Goal: Task Accomplishment & Management: Complete application form

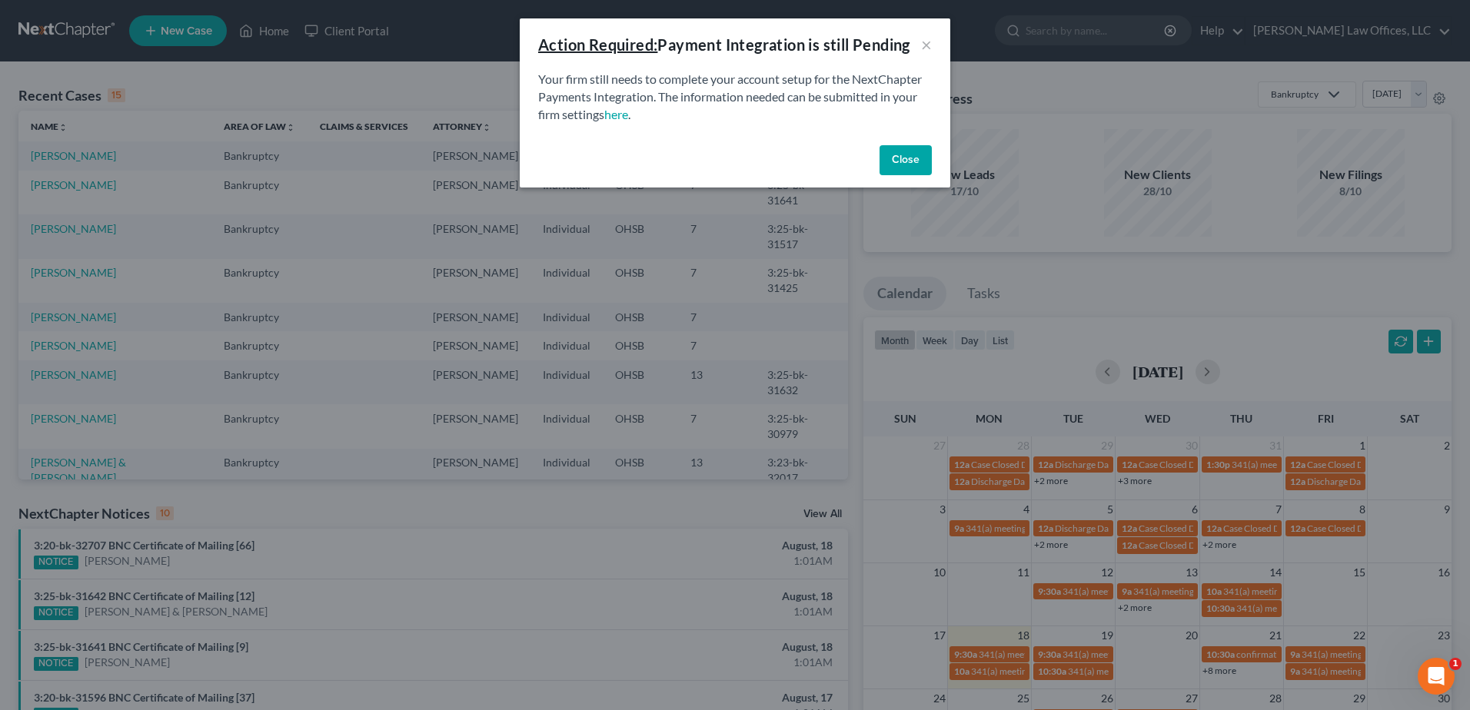
click at [903, 150] on button "Close" at bounding box center [906, 160] width 52 height 31
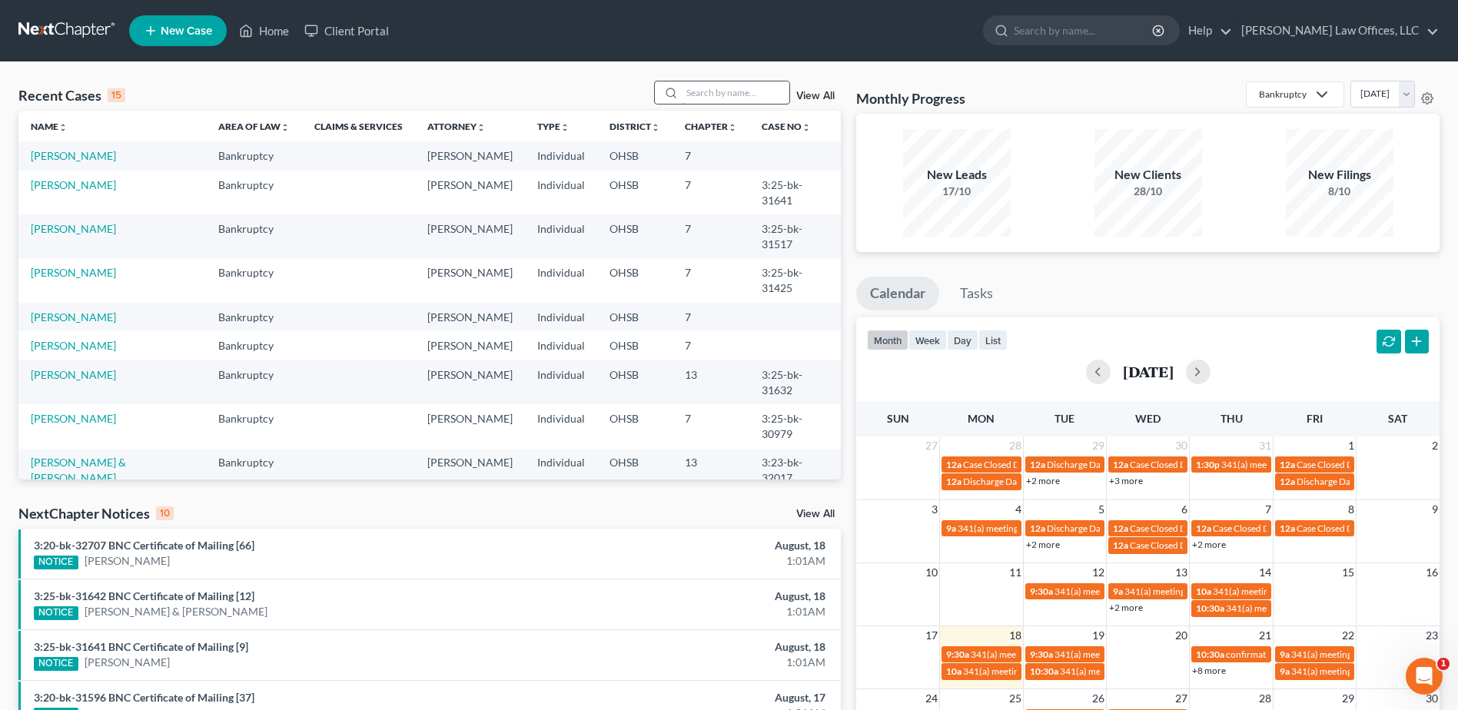
click at [716, 94] on input "search" at bounding box center [736, 92] width 108 height 22
type input "davis"
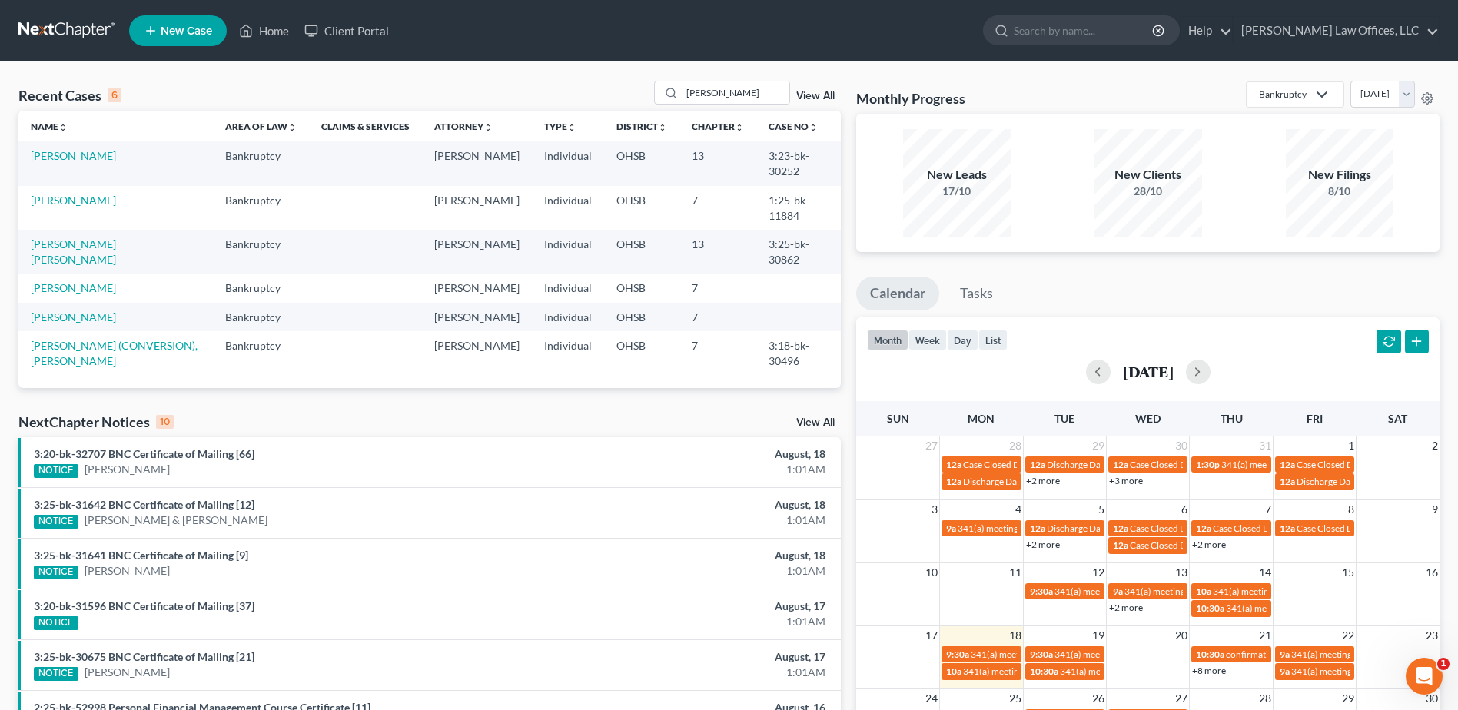
click at [83, 161] on link "[PERSON_NAME]" at bounding box center [73, 155] width 85 height 13
select select "2"
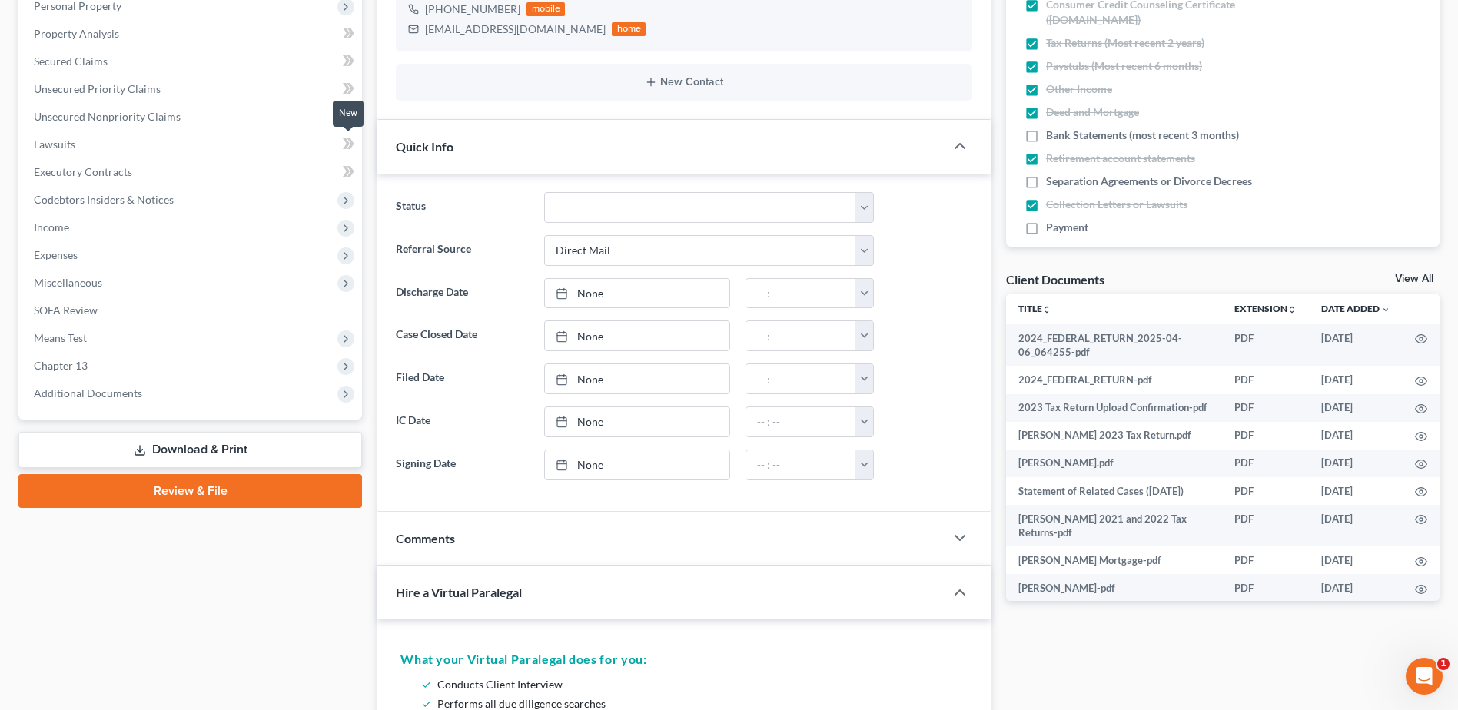
scroll to position [538, 0]
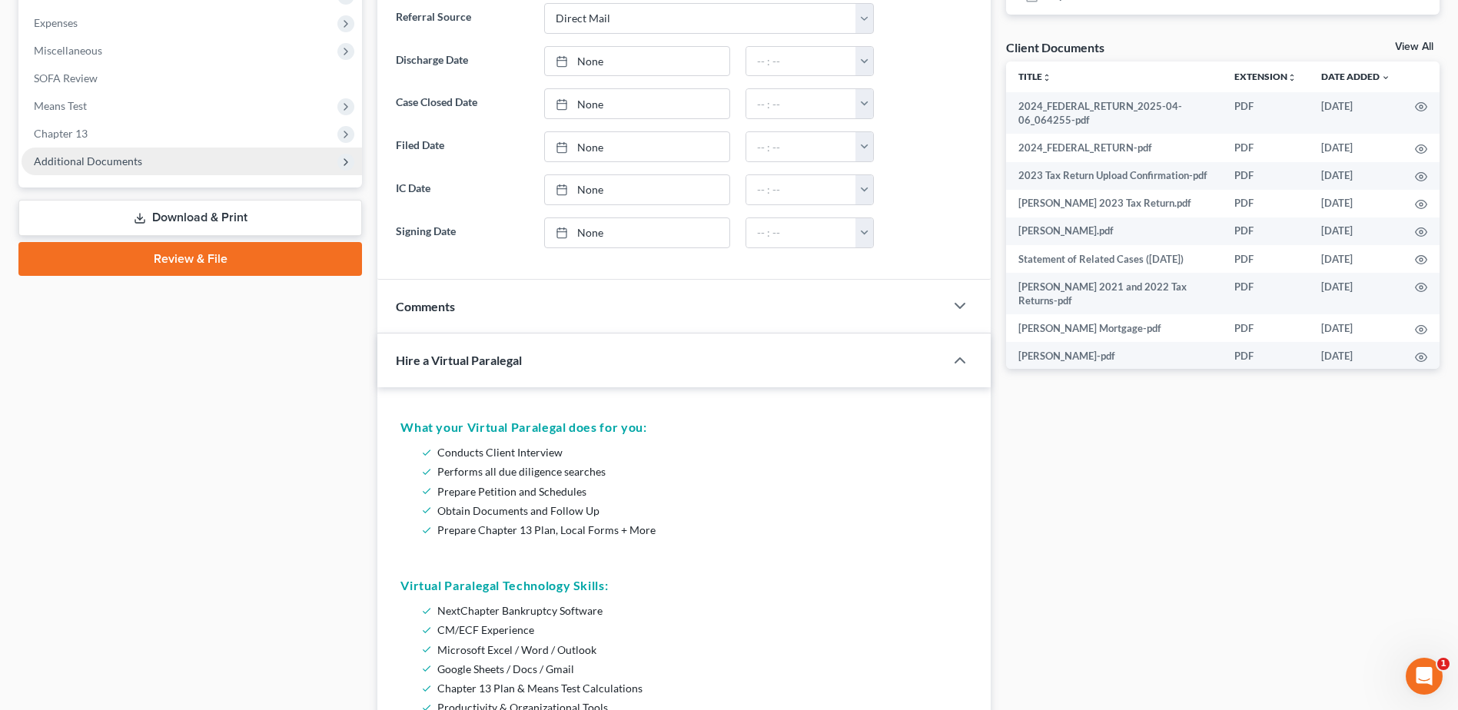
click at [113, 166] on span "Additional Documents" at bounding box center [88, 161] width 108 height 13
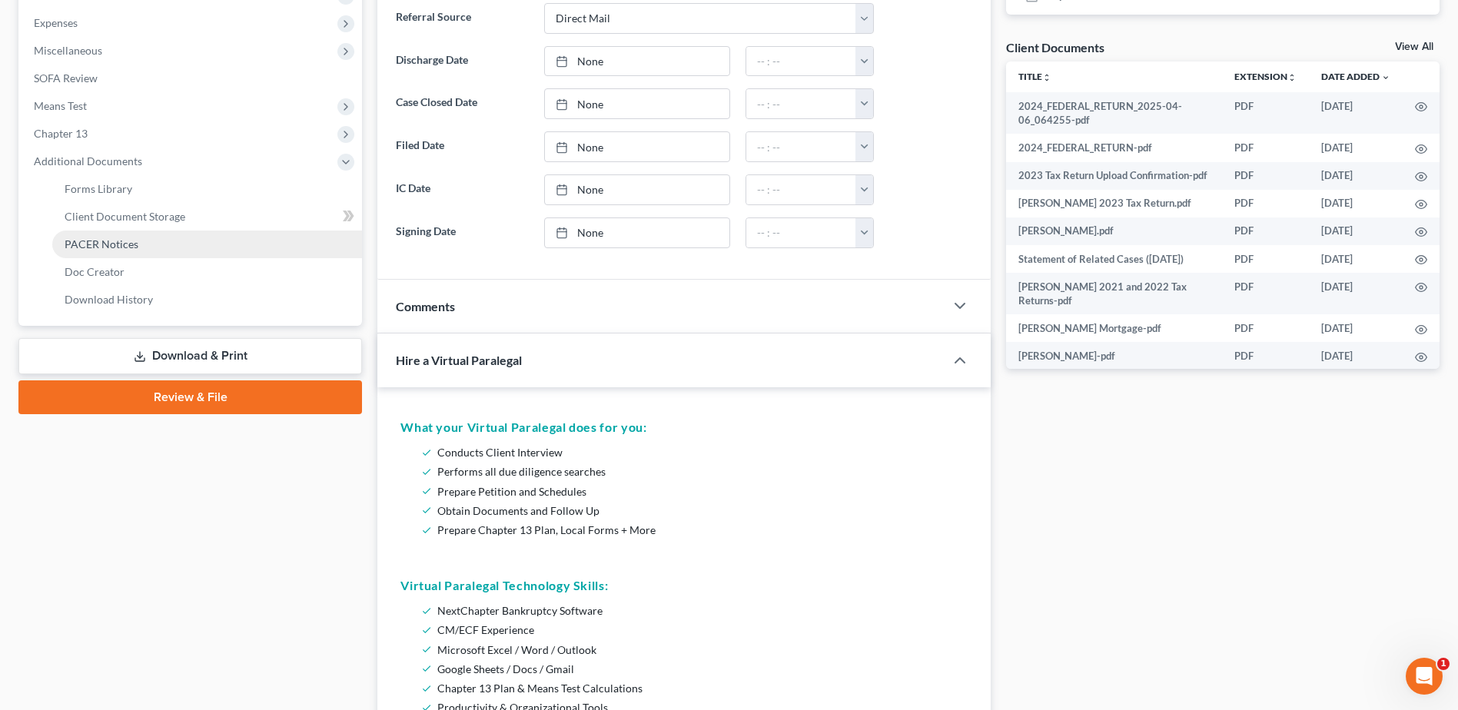
click at [125, 242] on span "PACER Notices" at bounding box center [102, 244] width 74 height 13
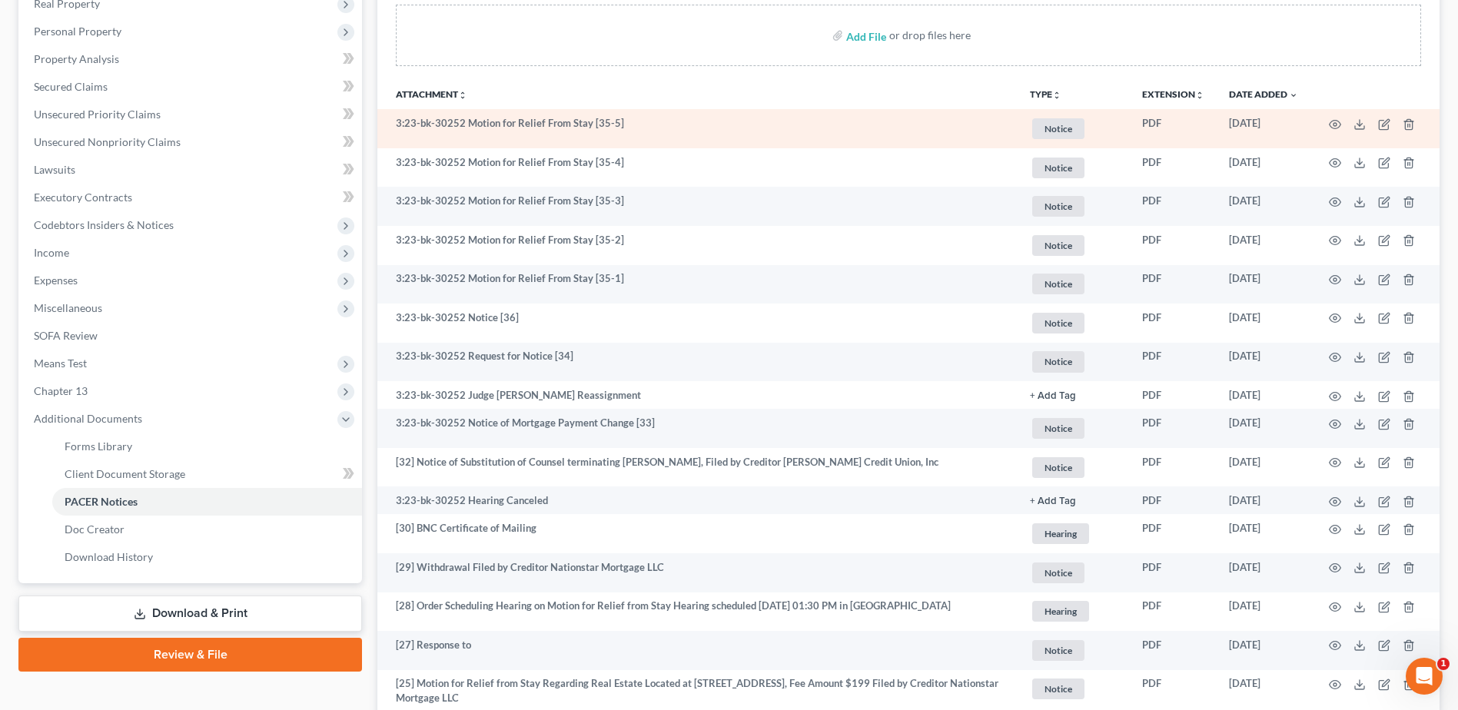
scroll to position [308, 0]
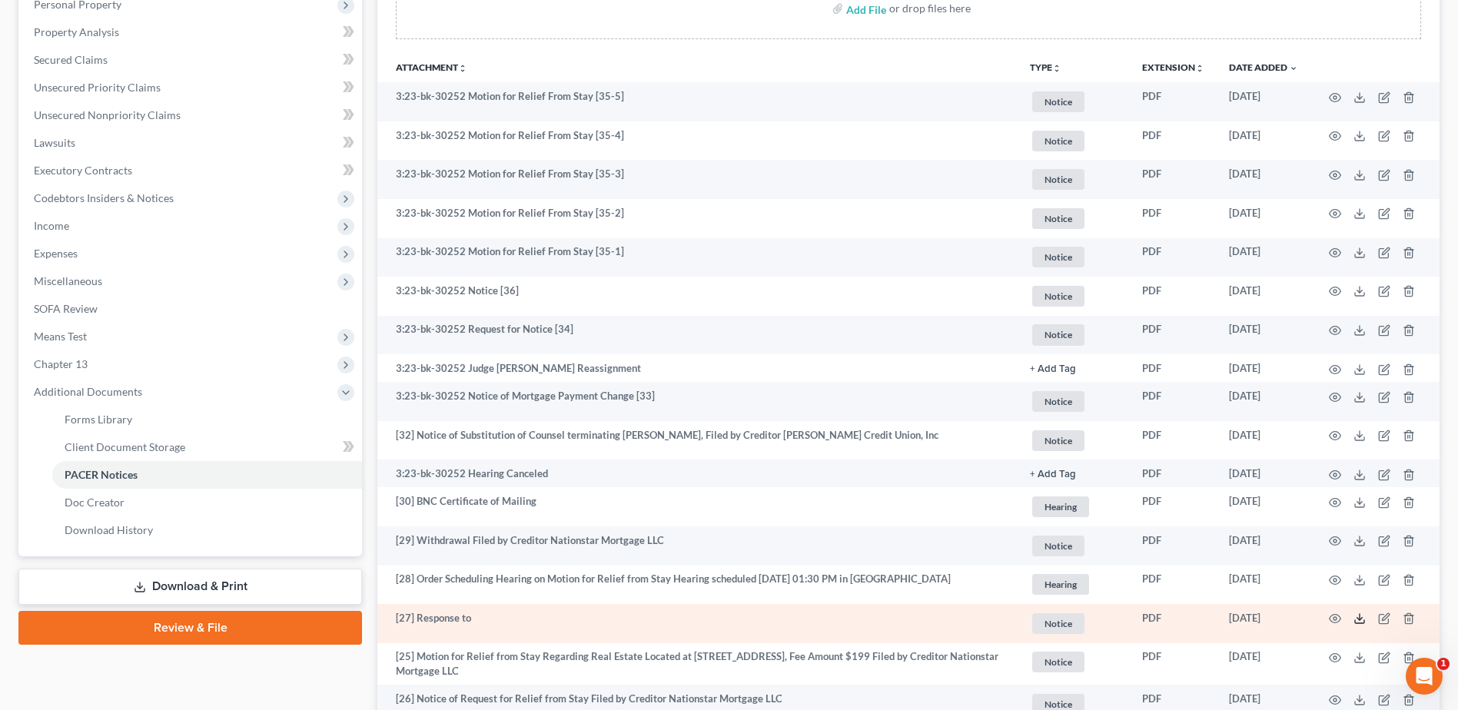
click at [1359, 618] on icon at bounding box center [1360, 619] width 12 height 12
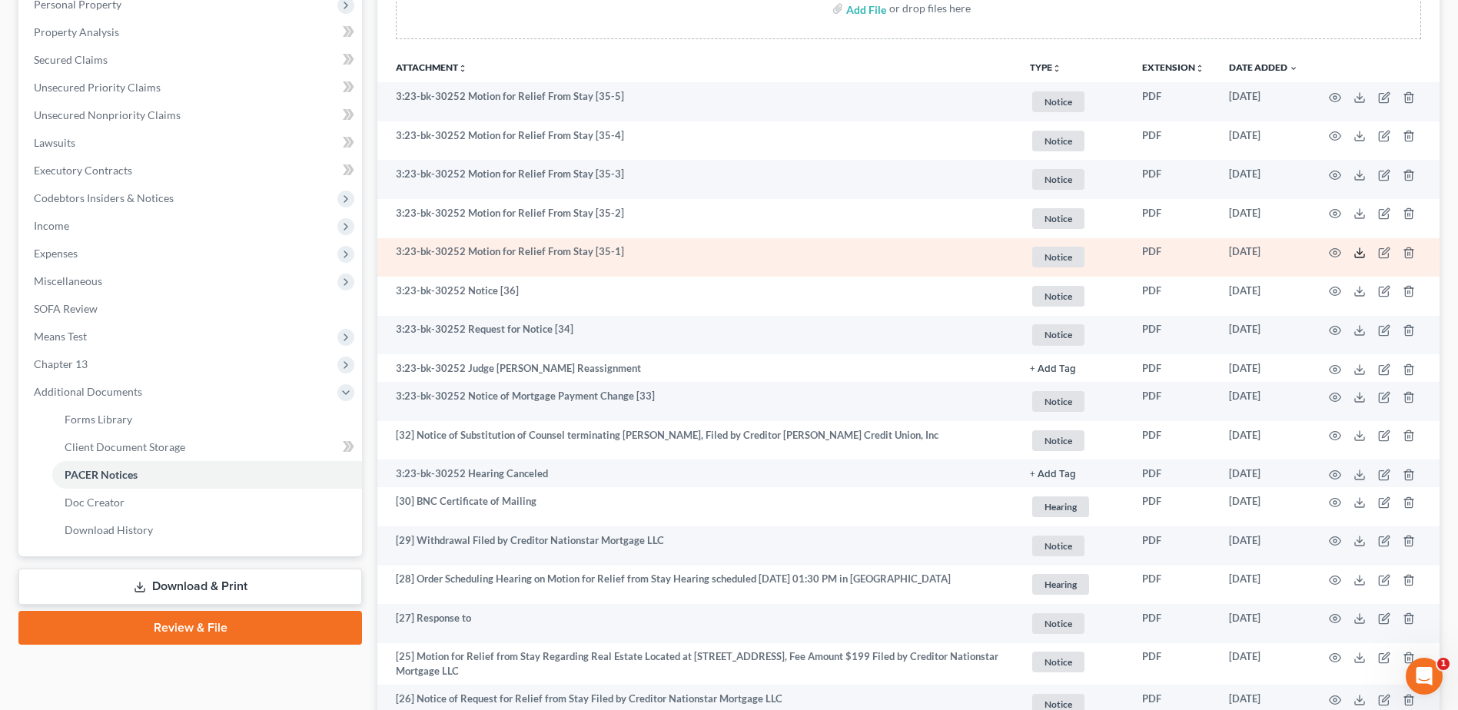
click at [1359, 255] on icon at bounding box center [1360, 253] width 12 height 12
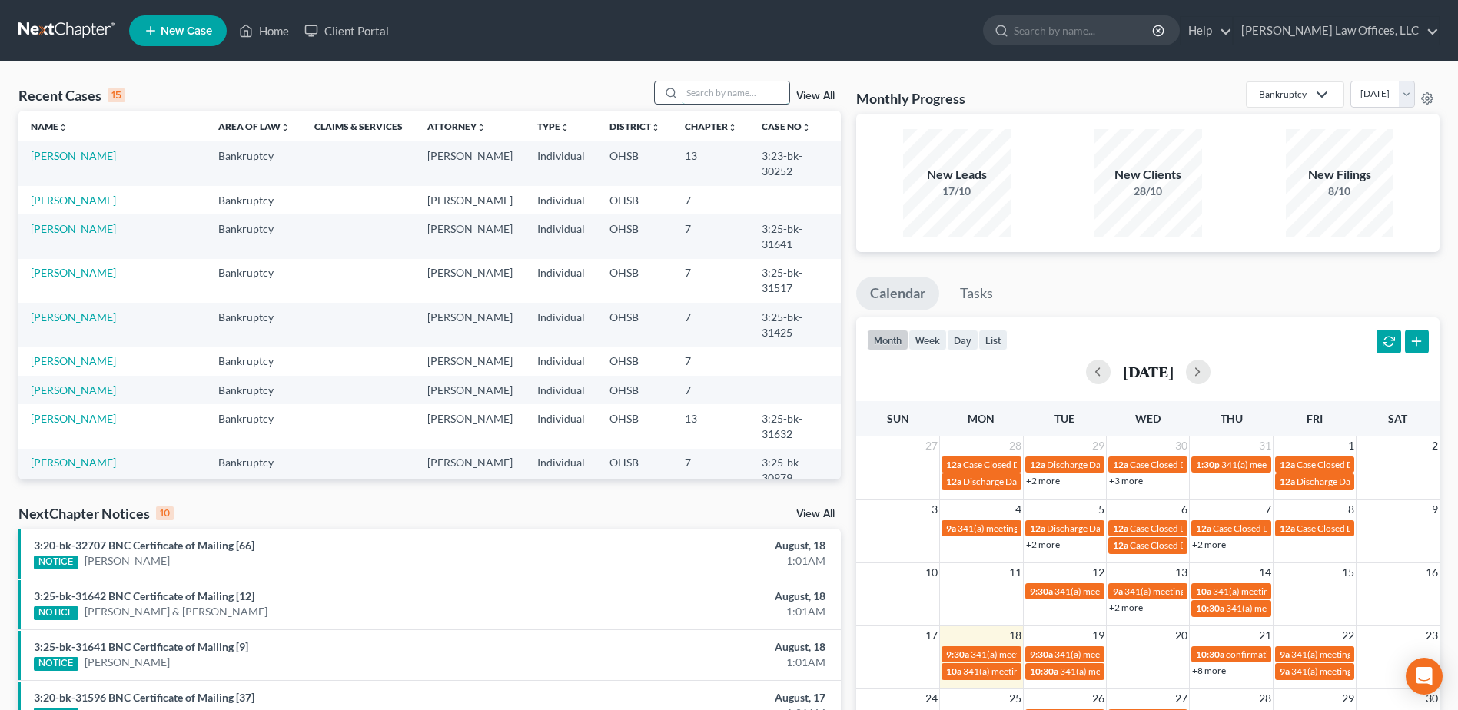
click at [688, 95] on input "search" at bounding box center [736, 92] width 108 height 22
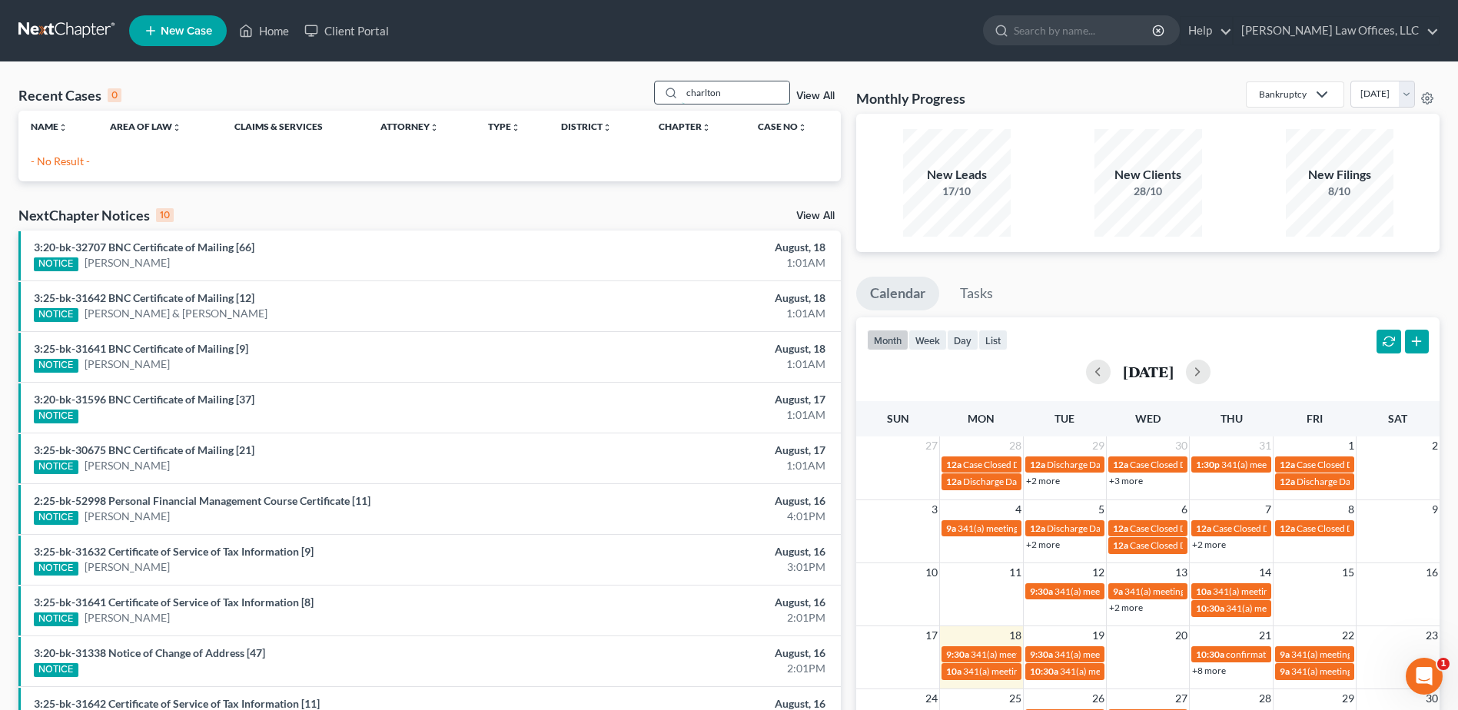
type input "charlton"
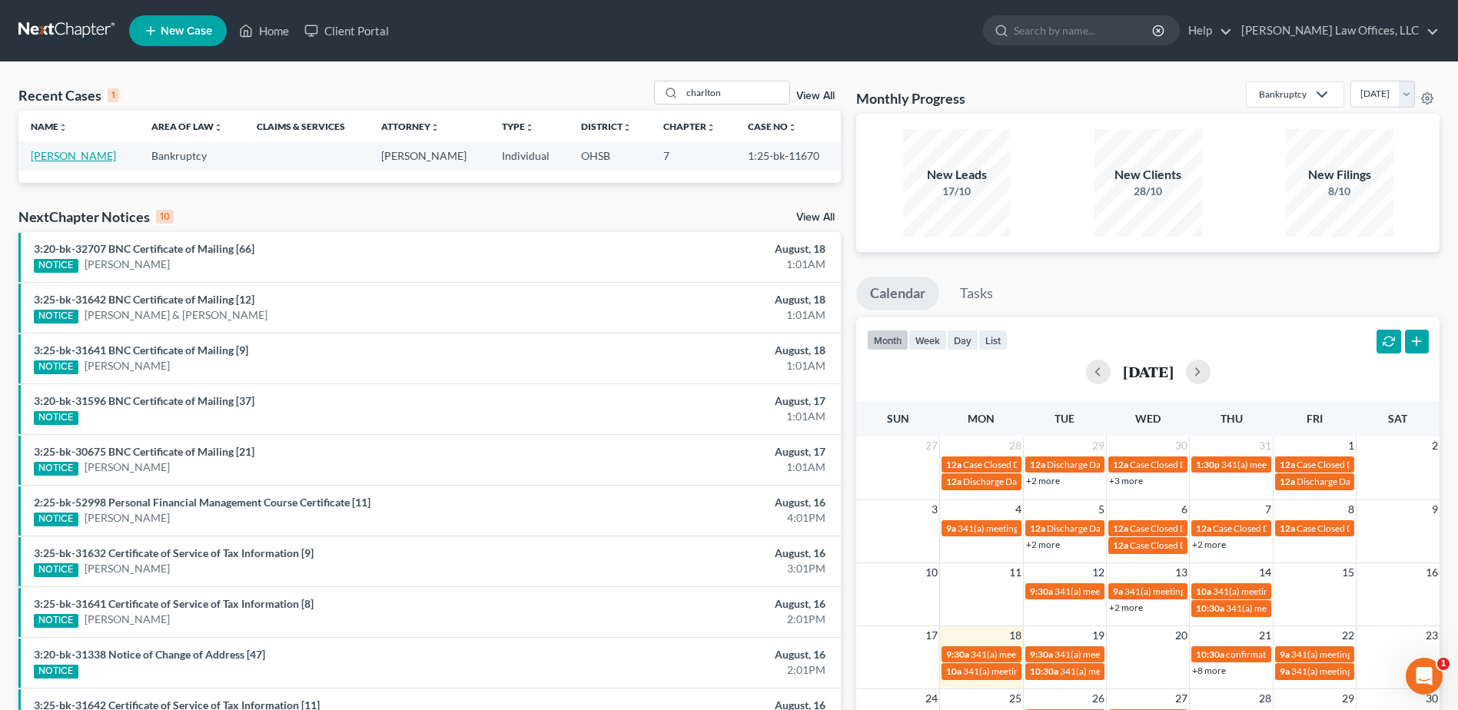
click at [74, 160] on link "[PERSON_NAME]" at bounding box center [73, 155] width 85 height 13
select select "4"
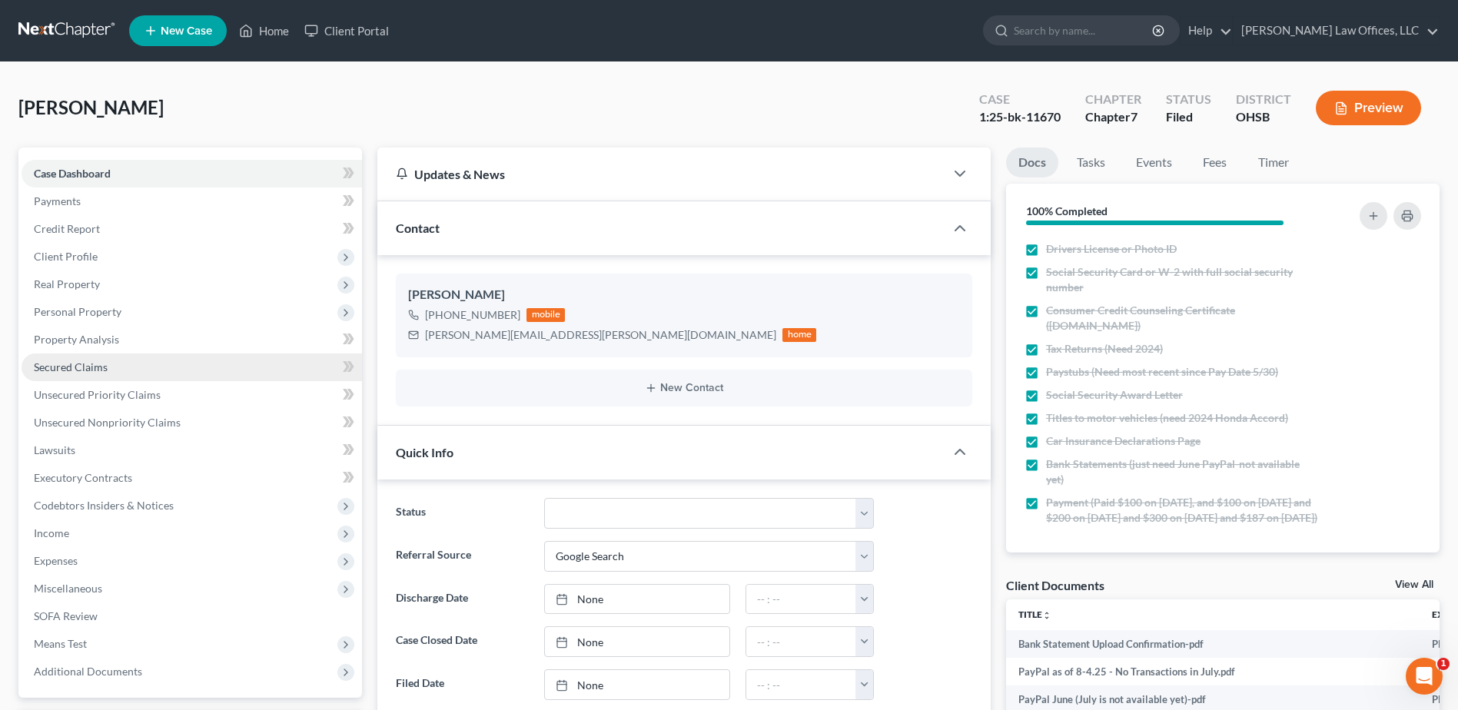
click at [131, 367] on link "Secured Claims" at bounding box center [192, 368] width 341 height 28
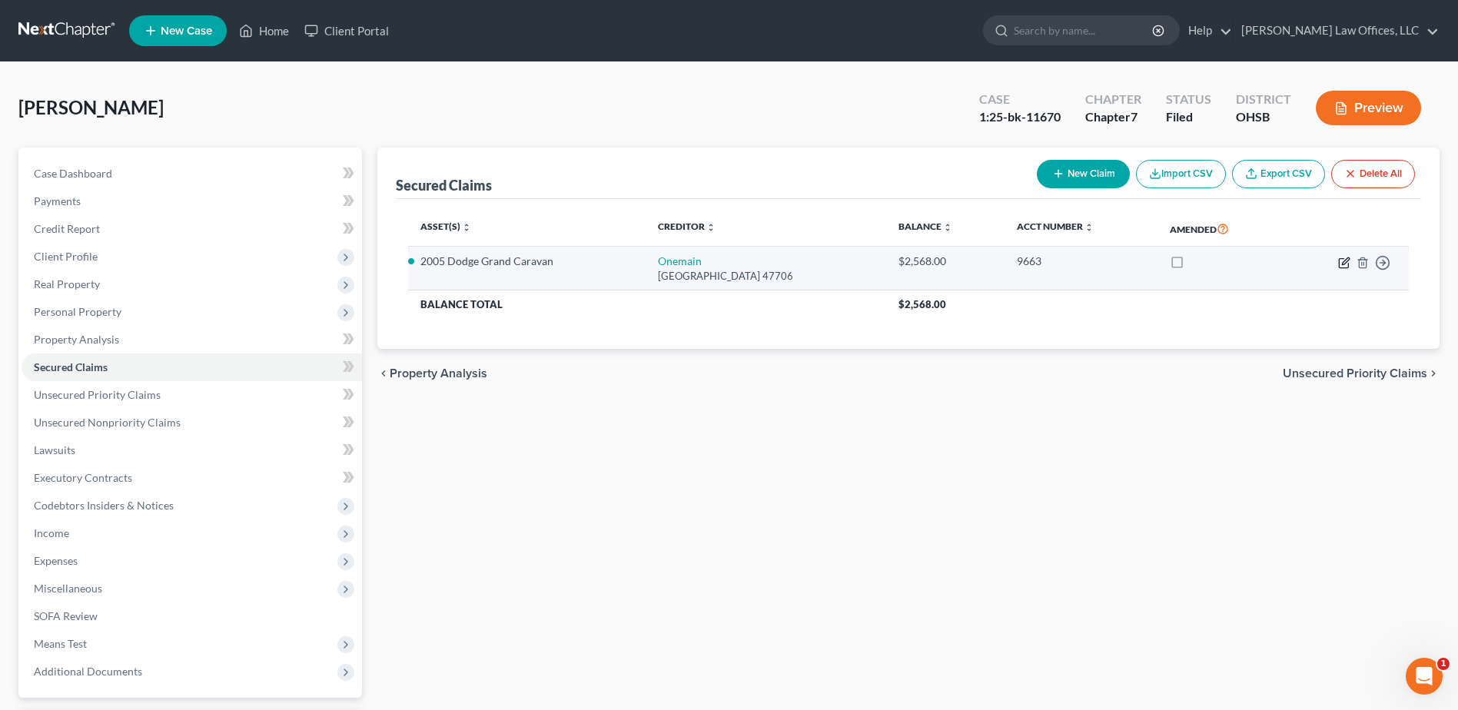
click at [1348, 261] on icon "button" at bounding box center [1345, 261] width 7 height 7
select select "15"
select select "1"
select select "0"
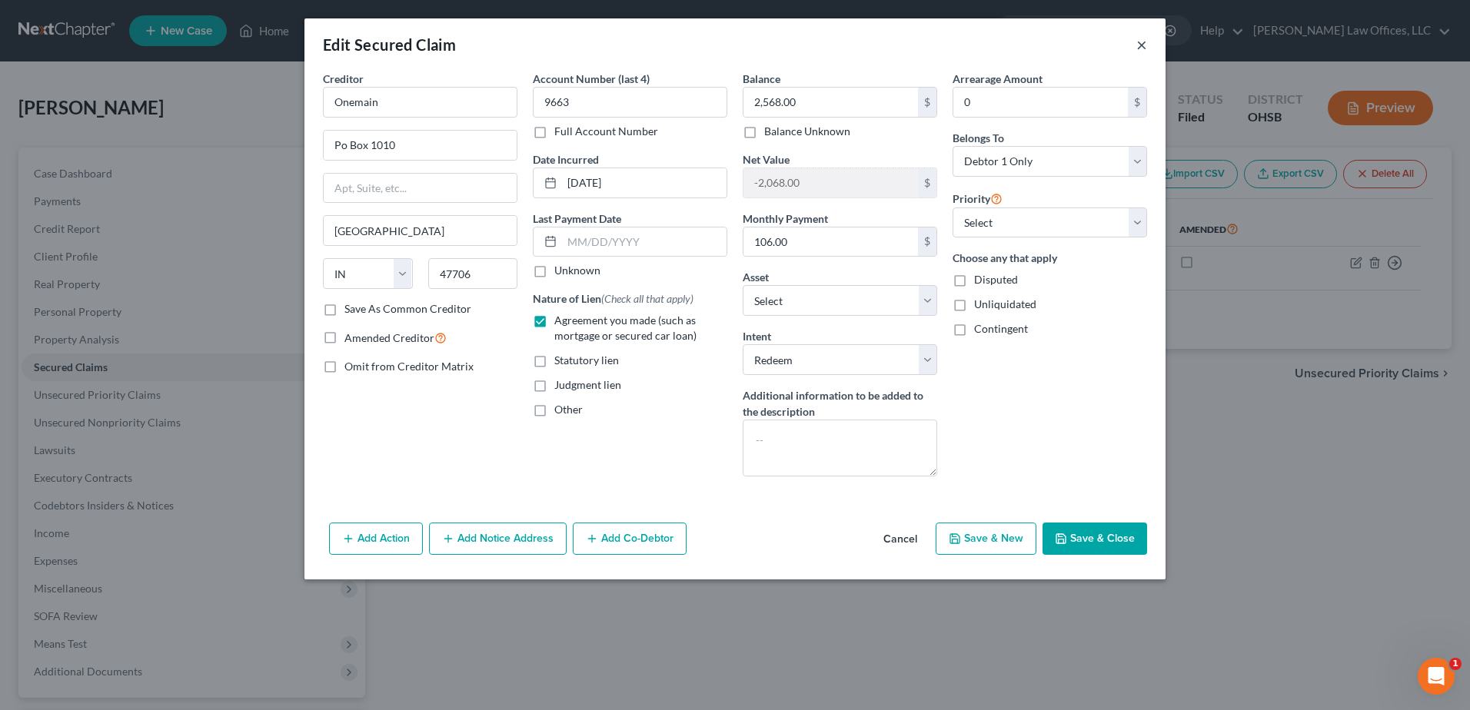
click at [1141, 46] on button "×" at bounding box center [1141, 44] width 11 height 18
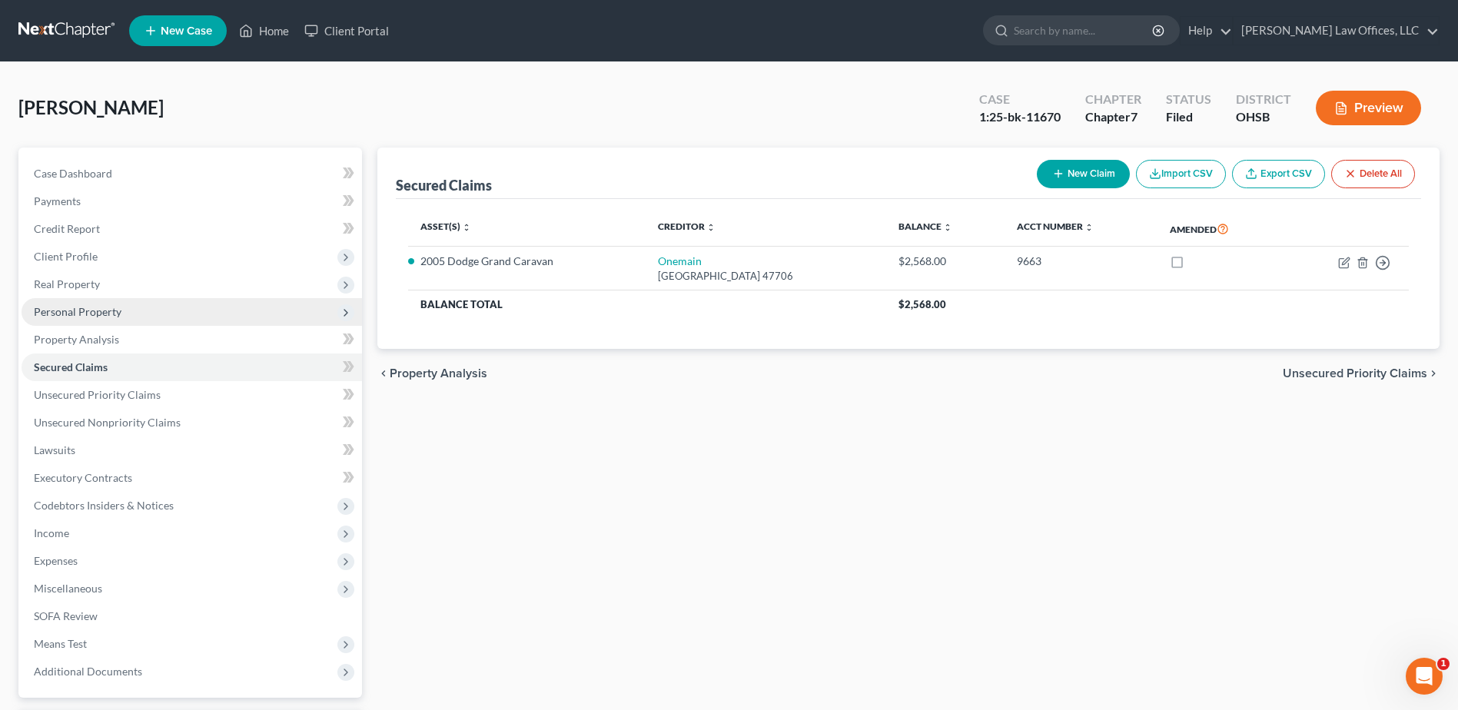
click at [119, 318] on span "Personal Property" at bounding box center [78, 311] width 88 height 13
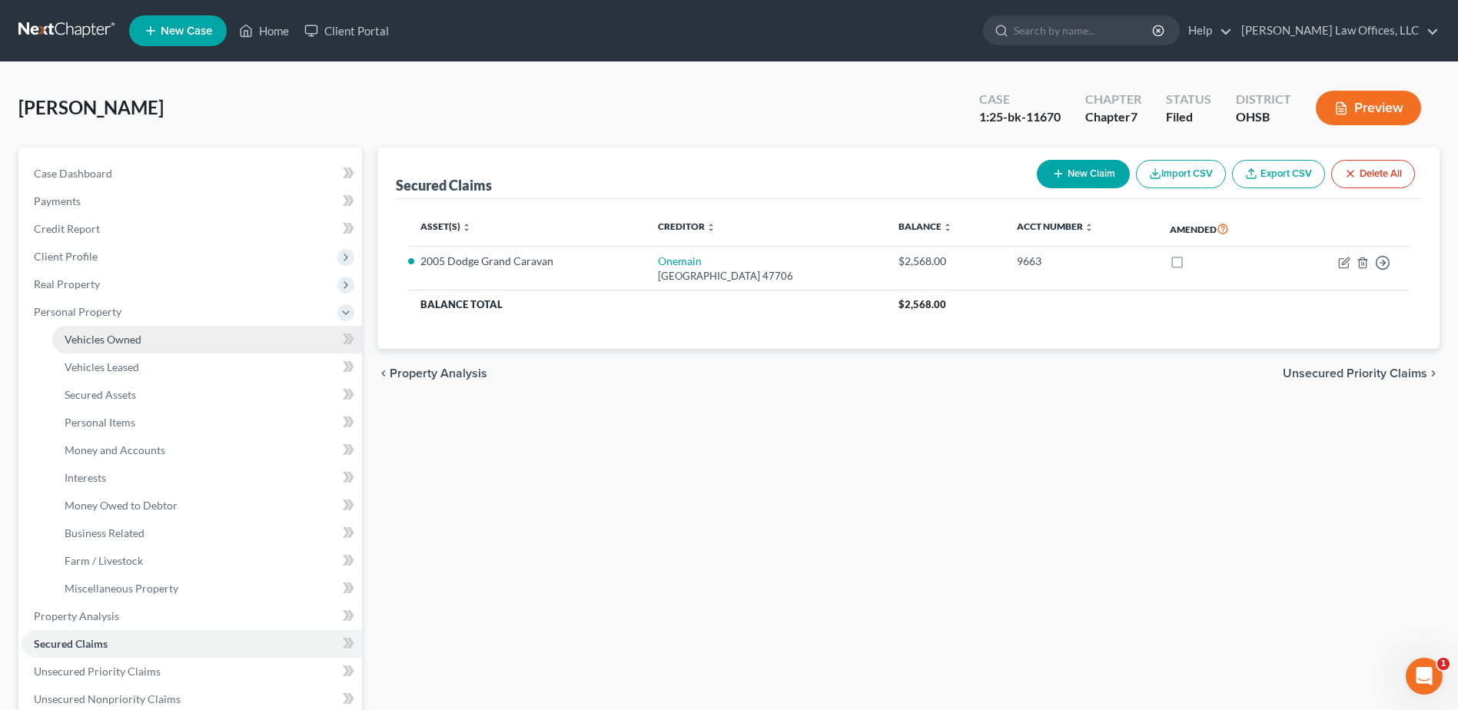
click at [121, 333] on span "Vehicles Owned" at bounding box center [103, 339] width 77 height 13
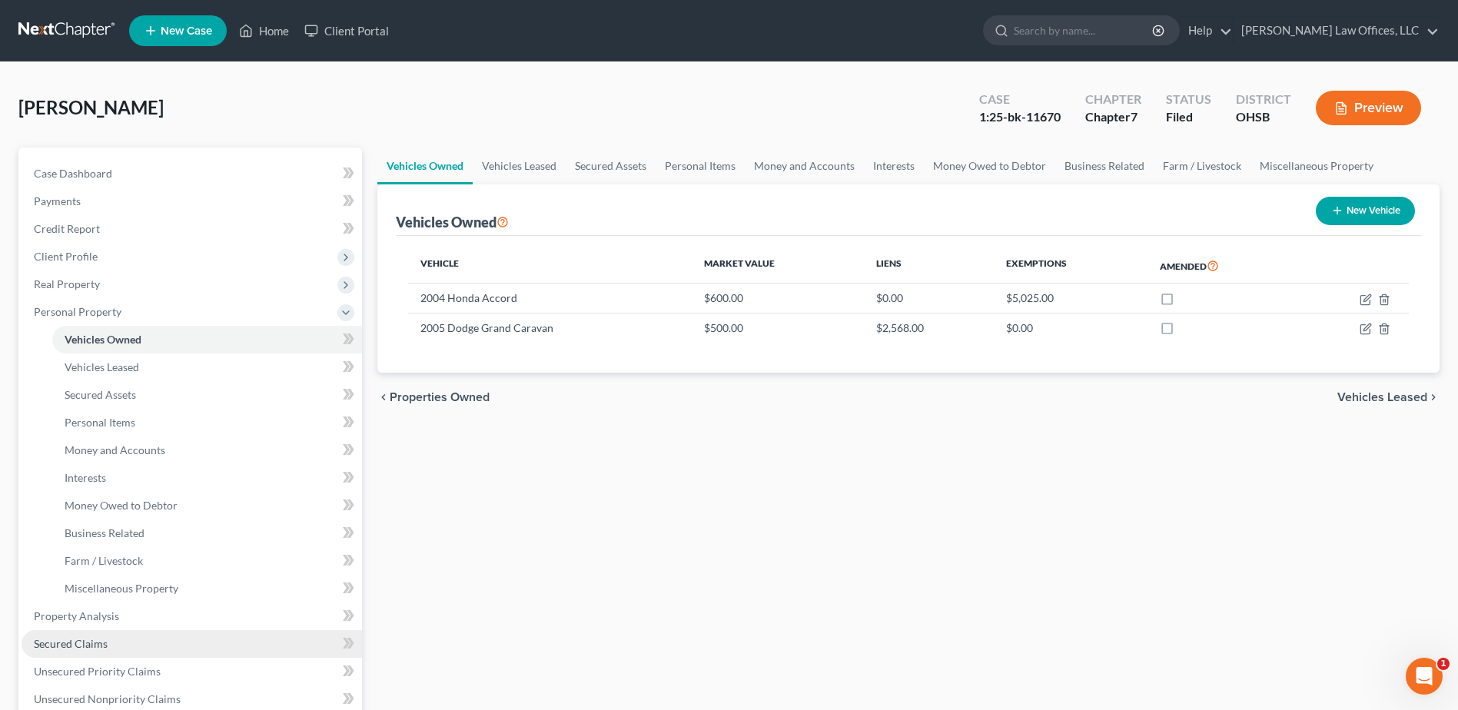
click at [95, 634] on link "Secured Claims" at bounding box center [192, 644] width 341 height 28
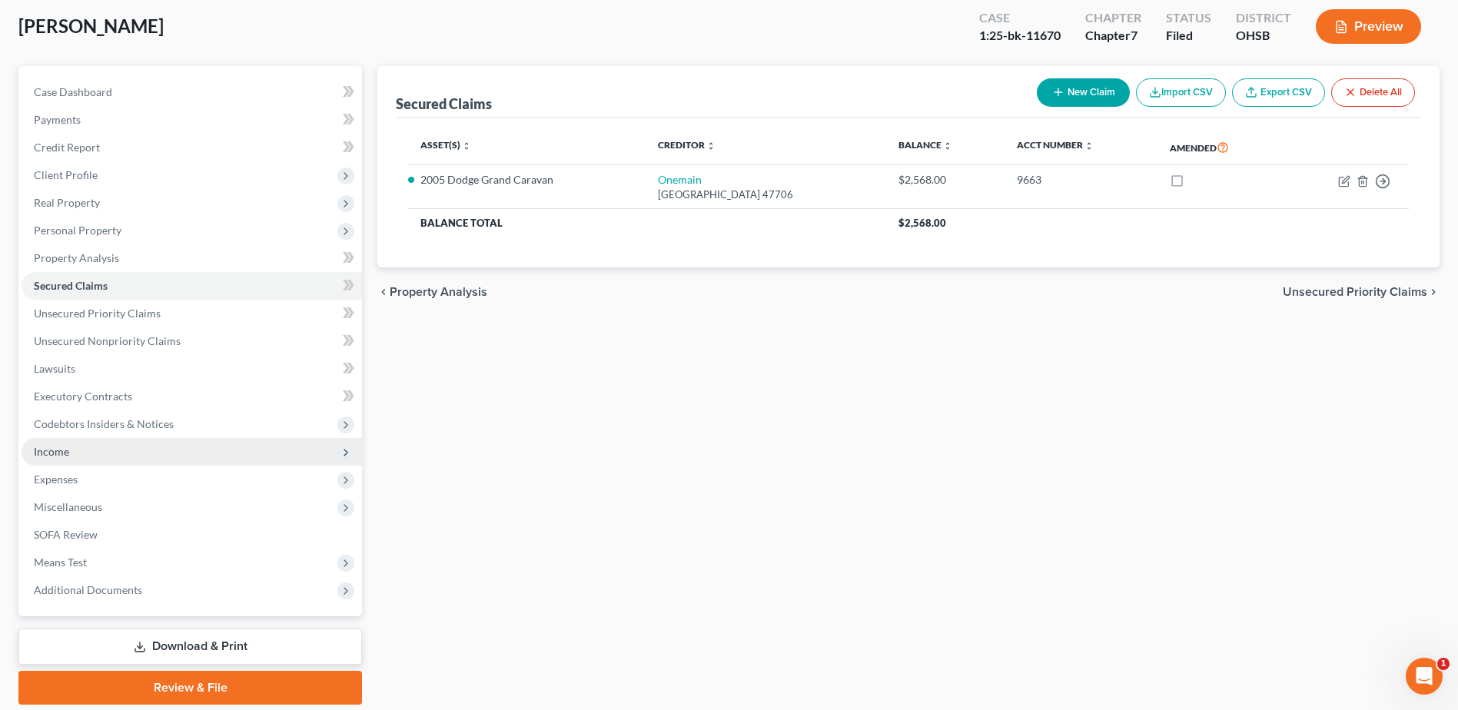
scroll to position [135, 0]
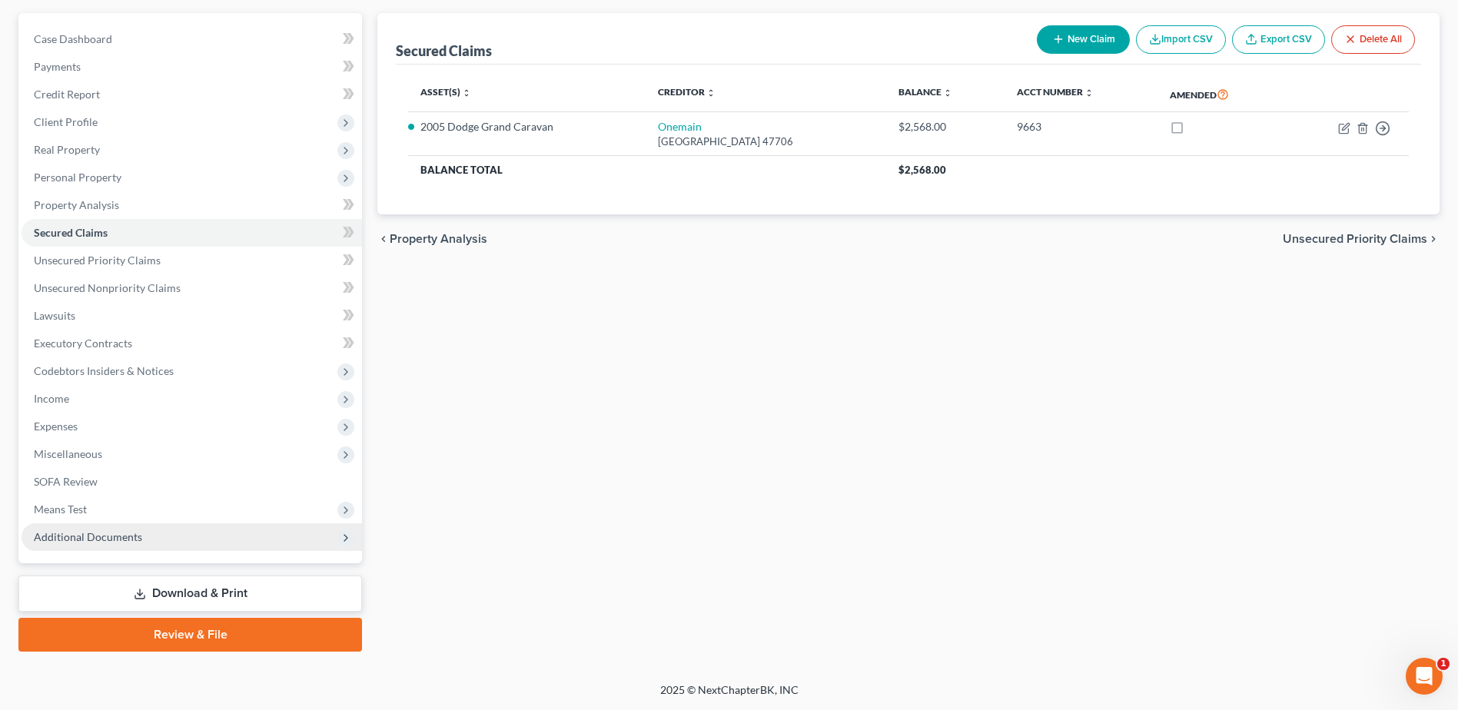
click at [108, 531] on span "Additional Documents" at bounding box center [88, 536] width 108 height 13
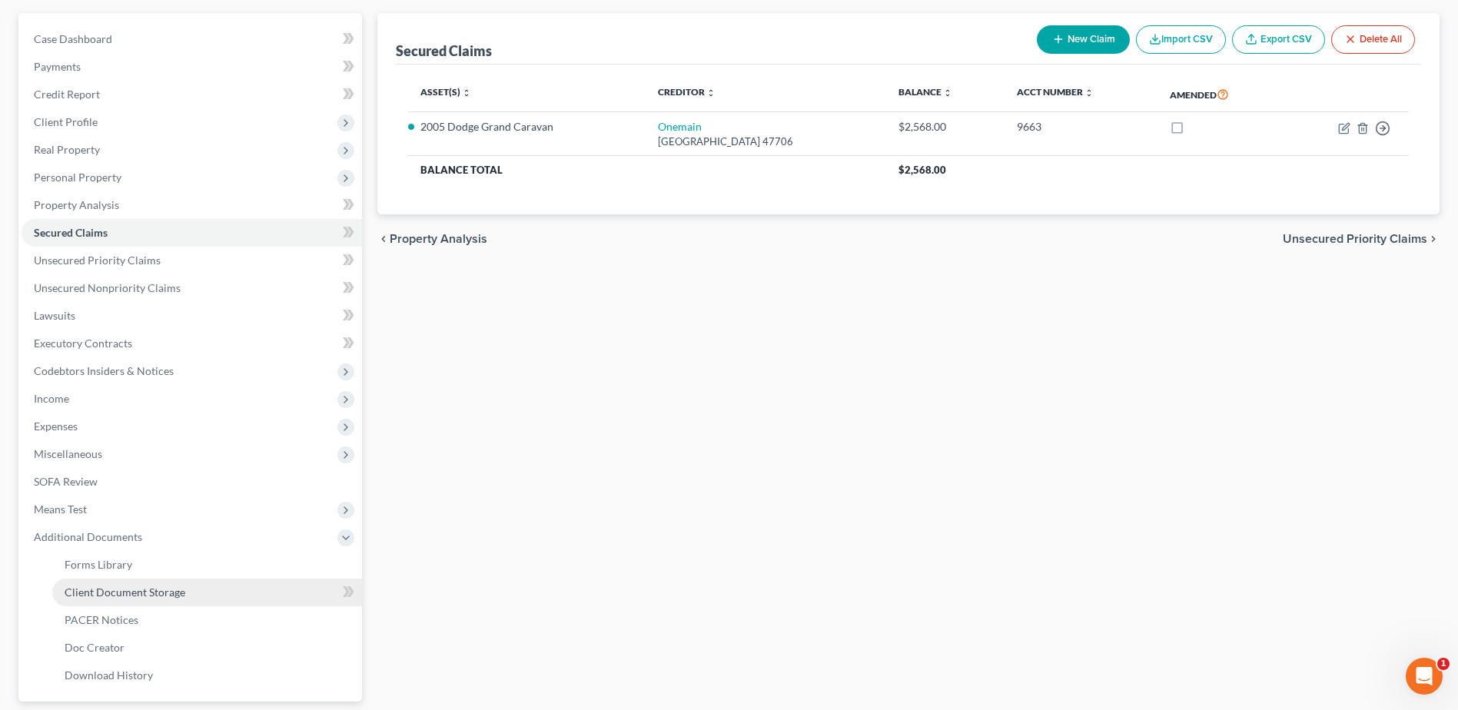
click at [131, 590] on span "Client Document Storage" at bounding box center [125, 592] width 121 height 13
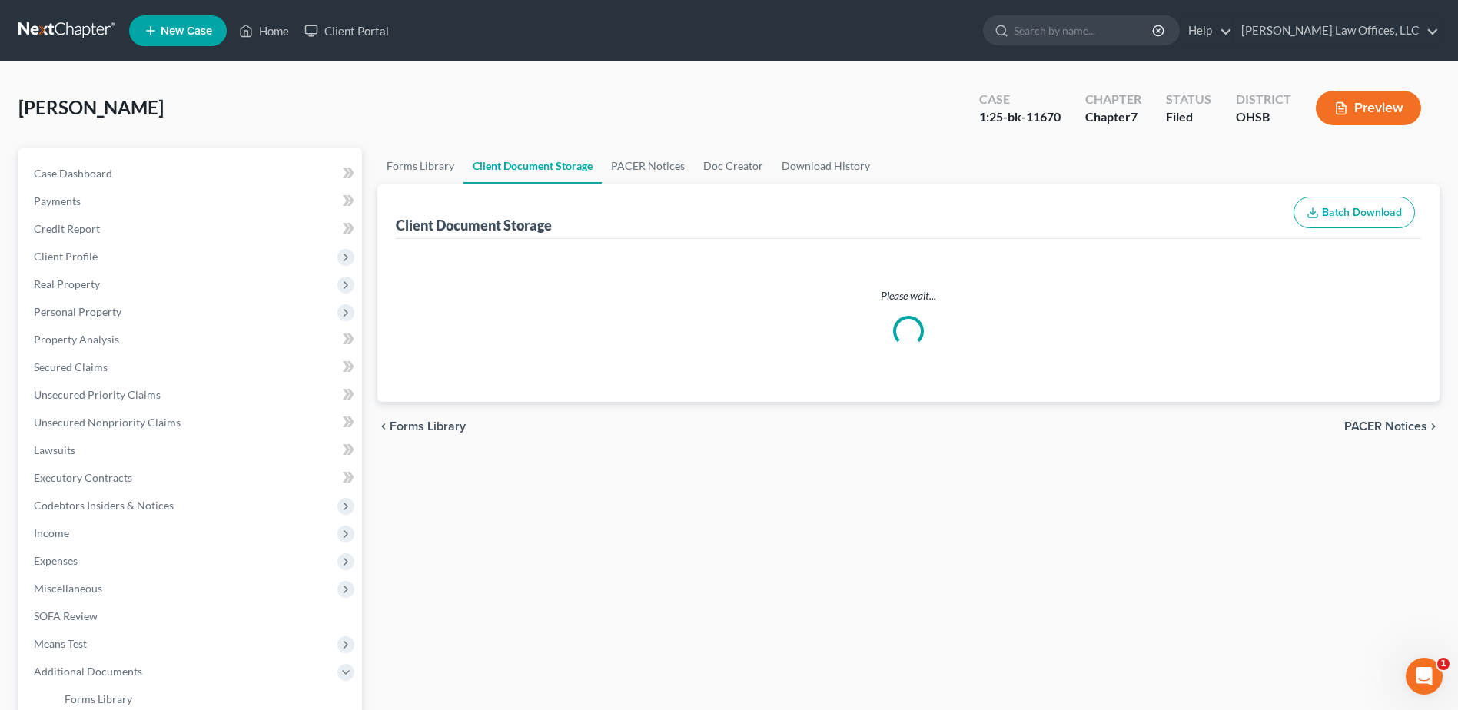
select select "7"
select select "37"
select select "52"
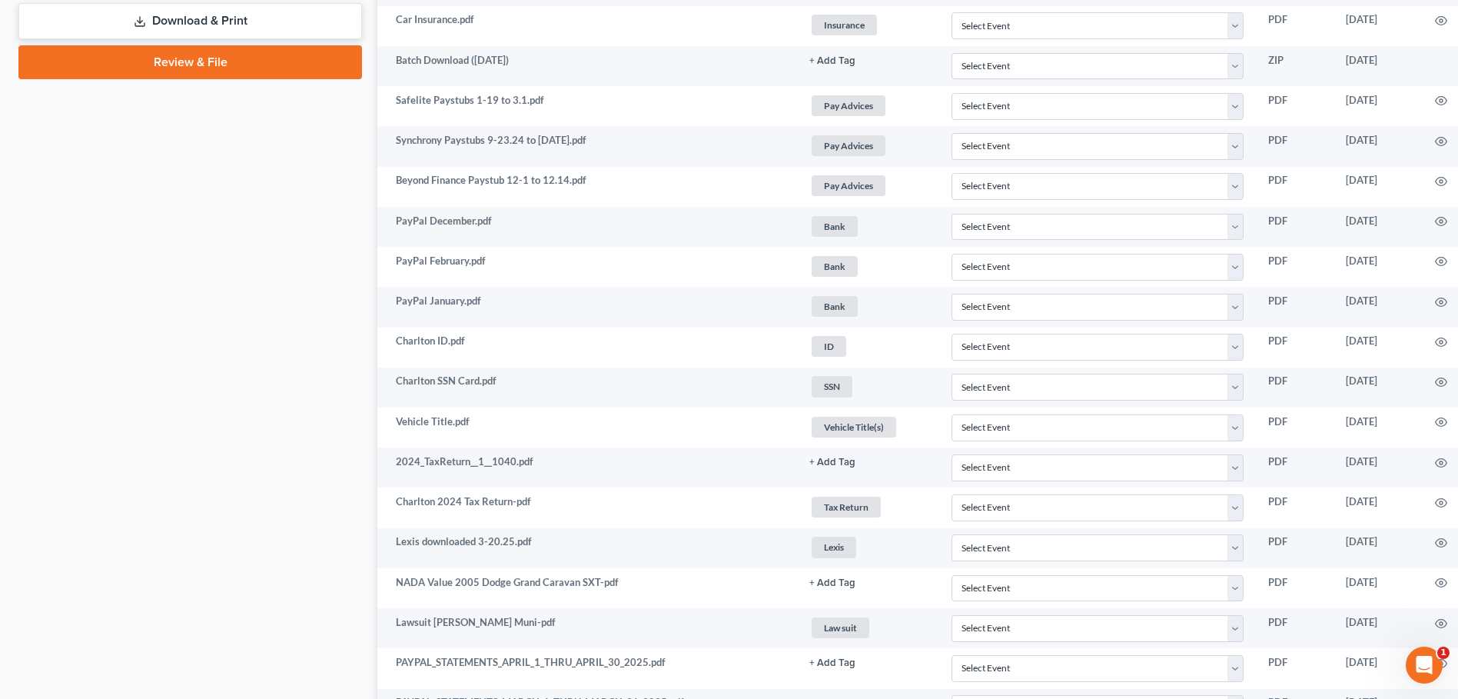
scroll to position [846, 86]
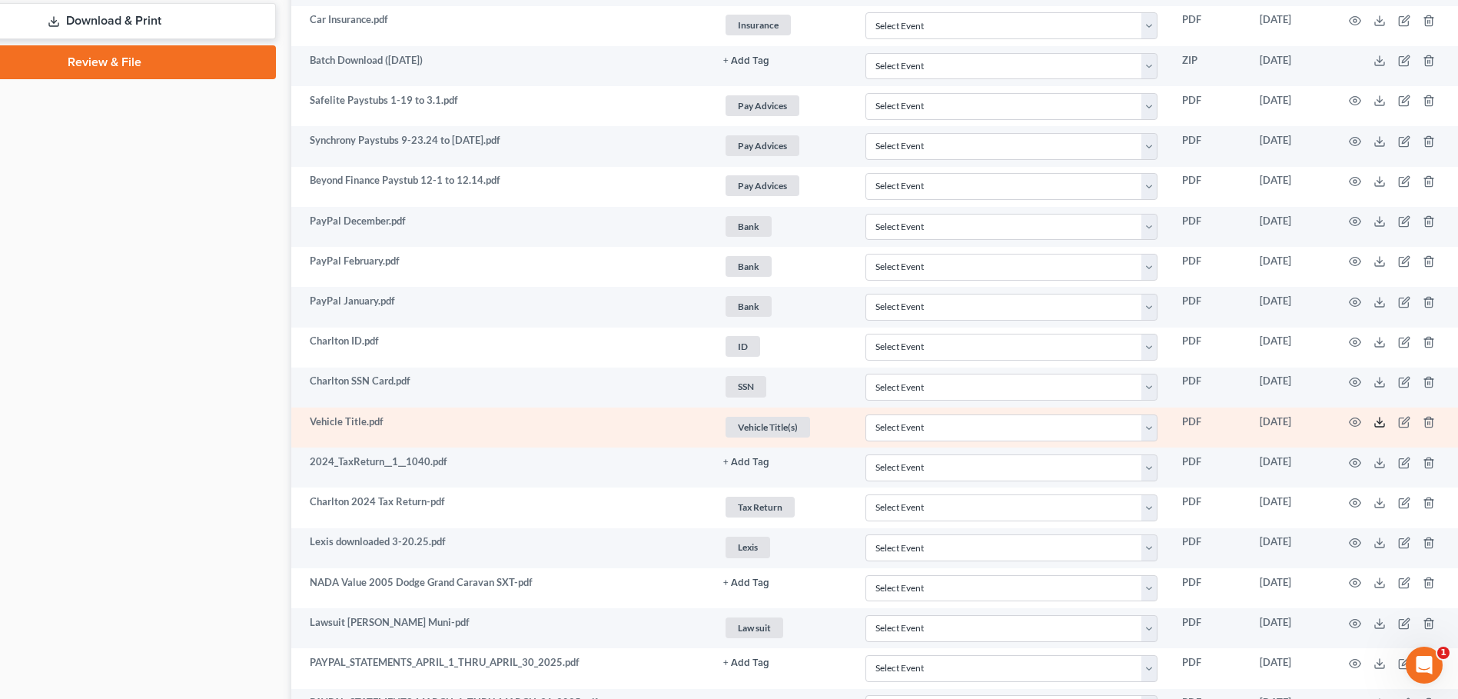
click at [1379, 421] on icon at bounding box center [1380, 422] width 12 height 12
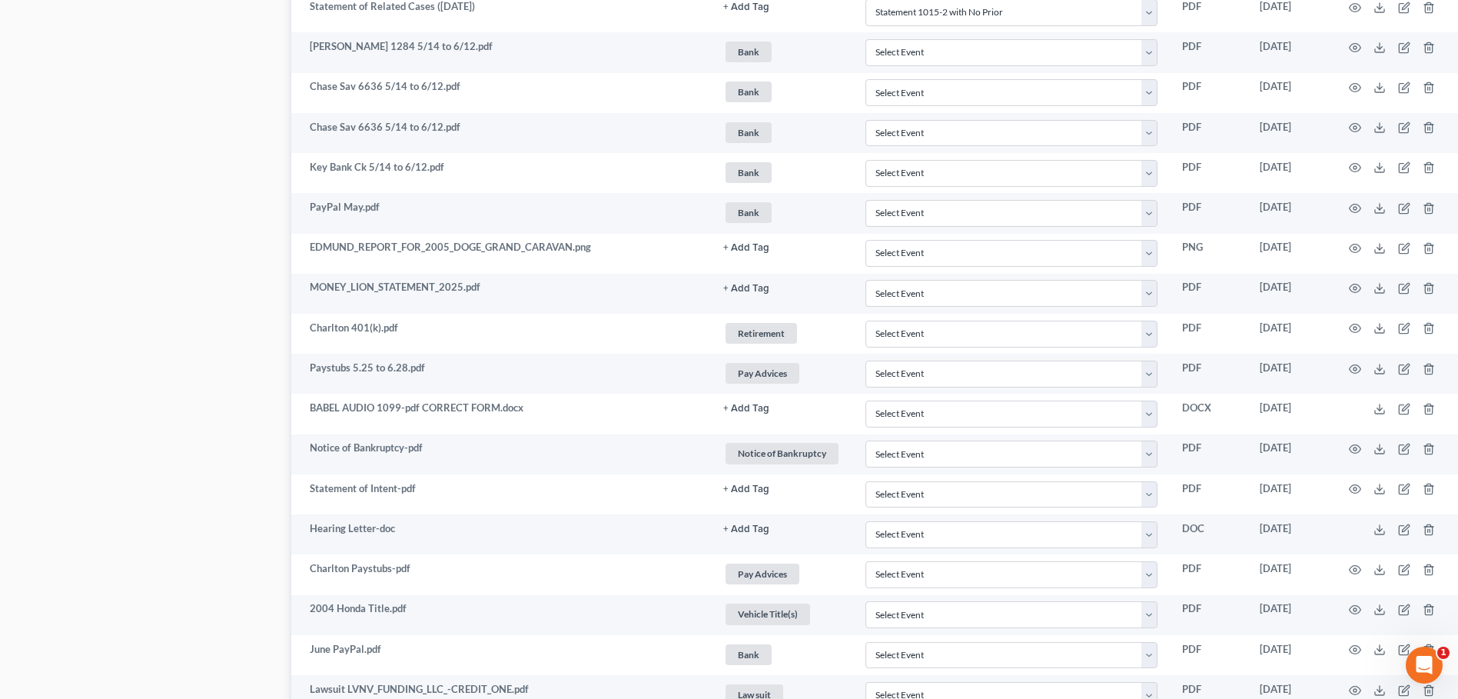
scroll to position [2153, 86]
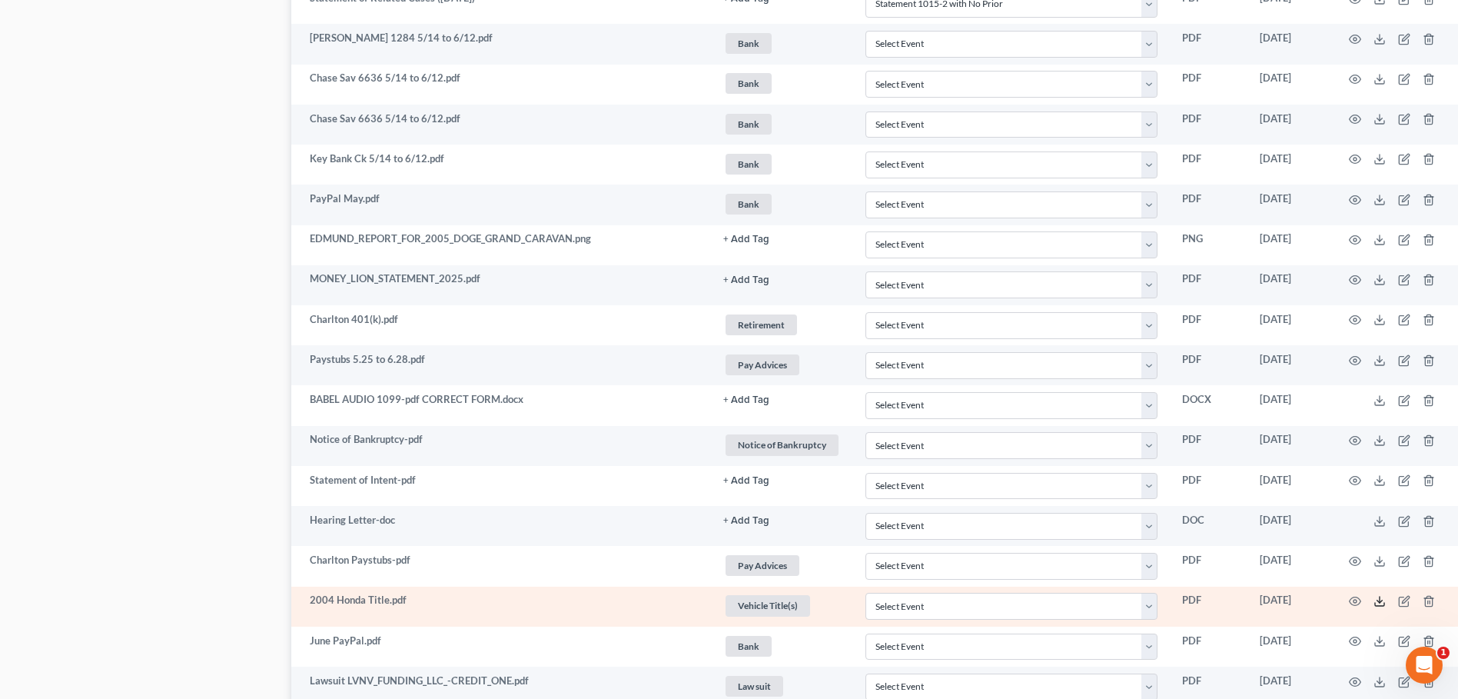
click at [1377, 601] on polyline at bounding box center [1379, 601] width 5 height 2
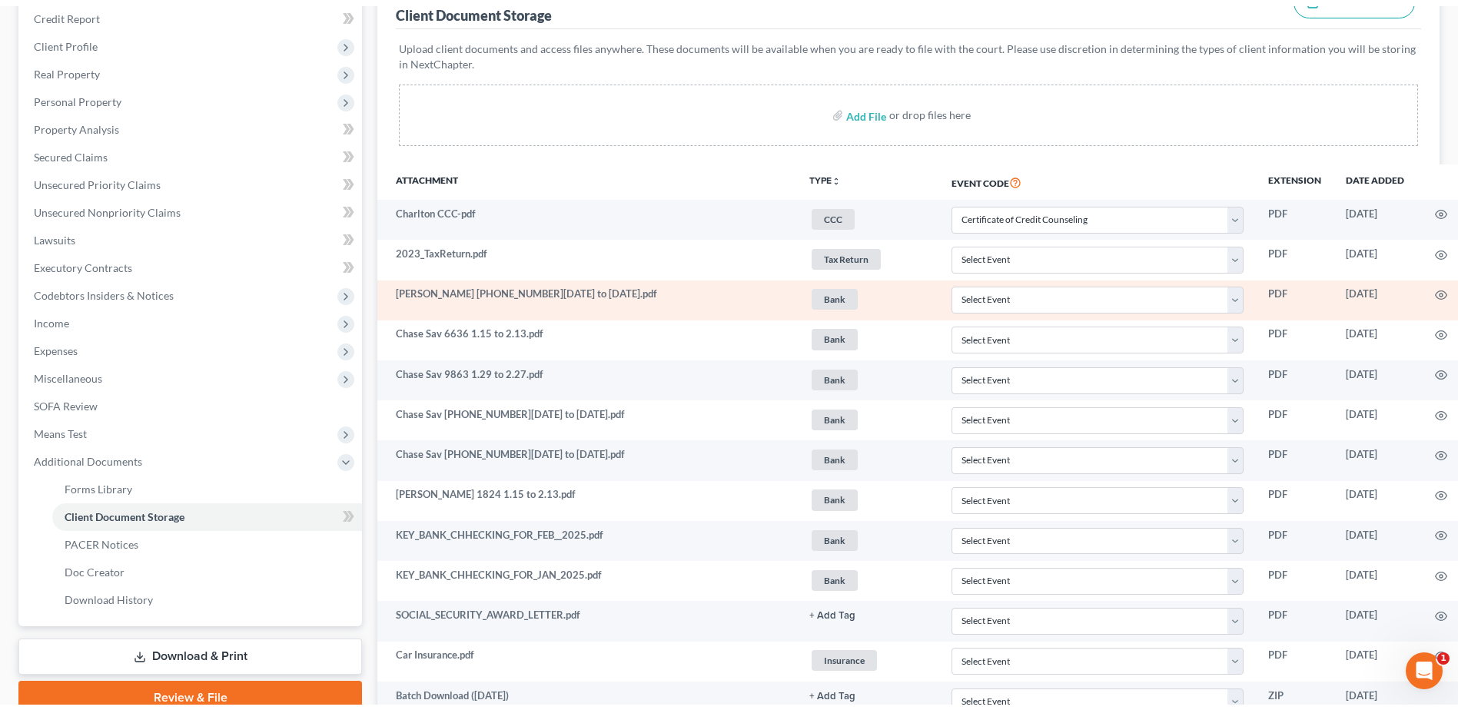
scroll to position [0, 0]
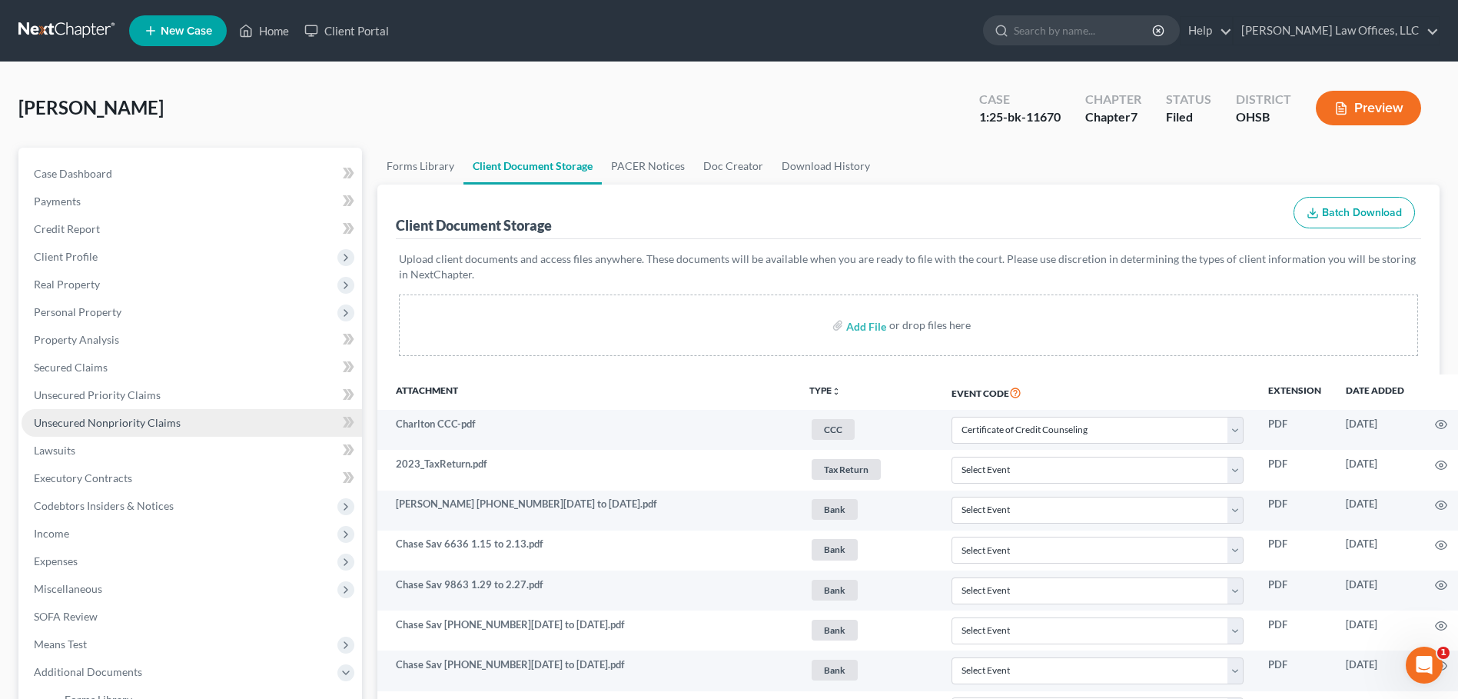
click at [129, 421] on span "Unsecured Nonpriority Claims" at bounding box center [107, 422] width 147 height 13
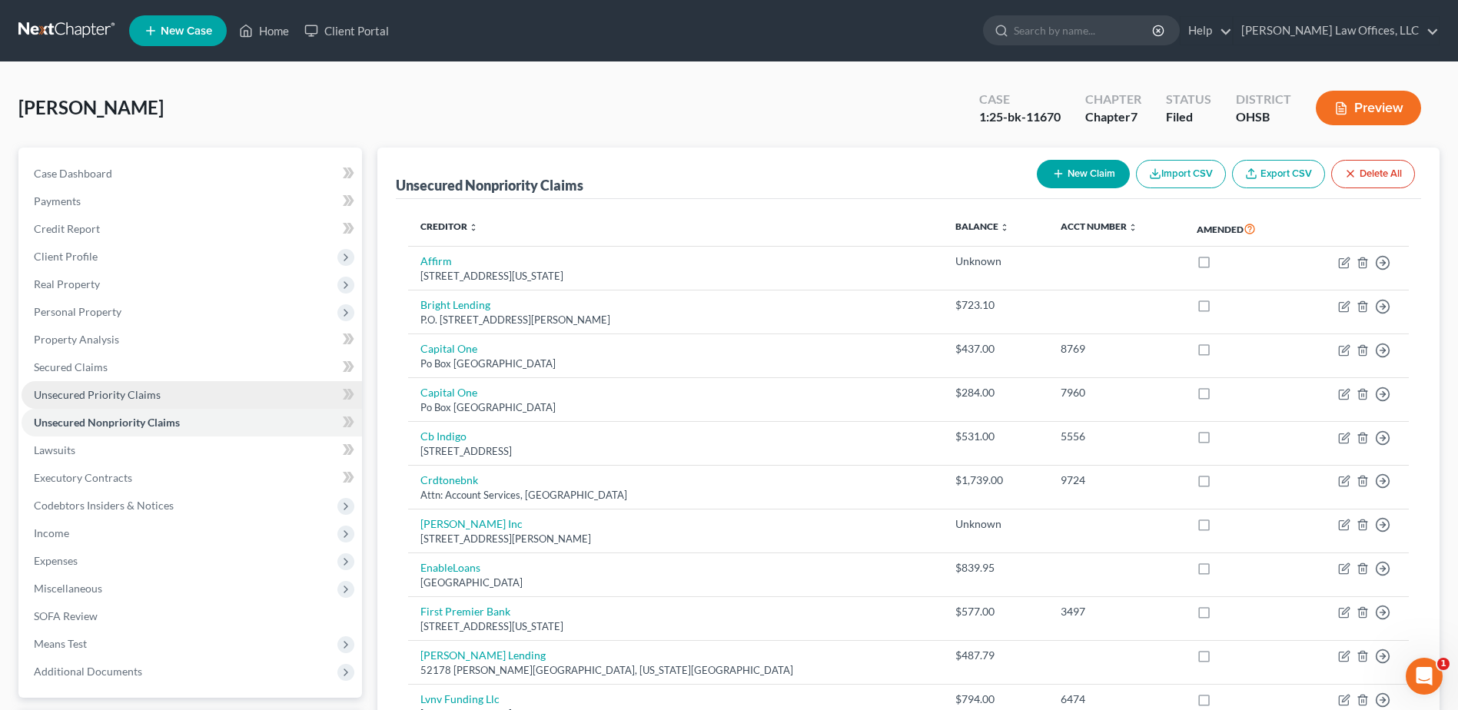
click at [83, 386] on link "Unsecured Priority Claims" at bounding box center [192, 395] width 341 height 28
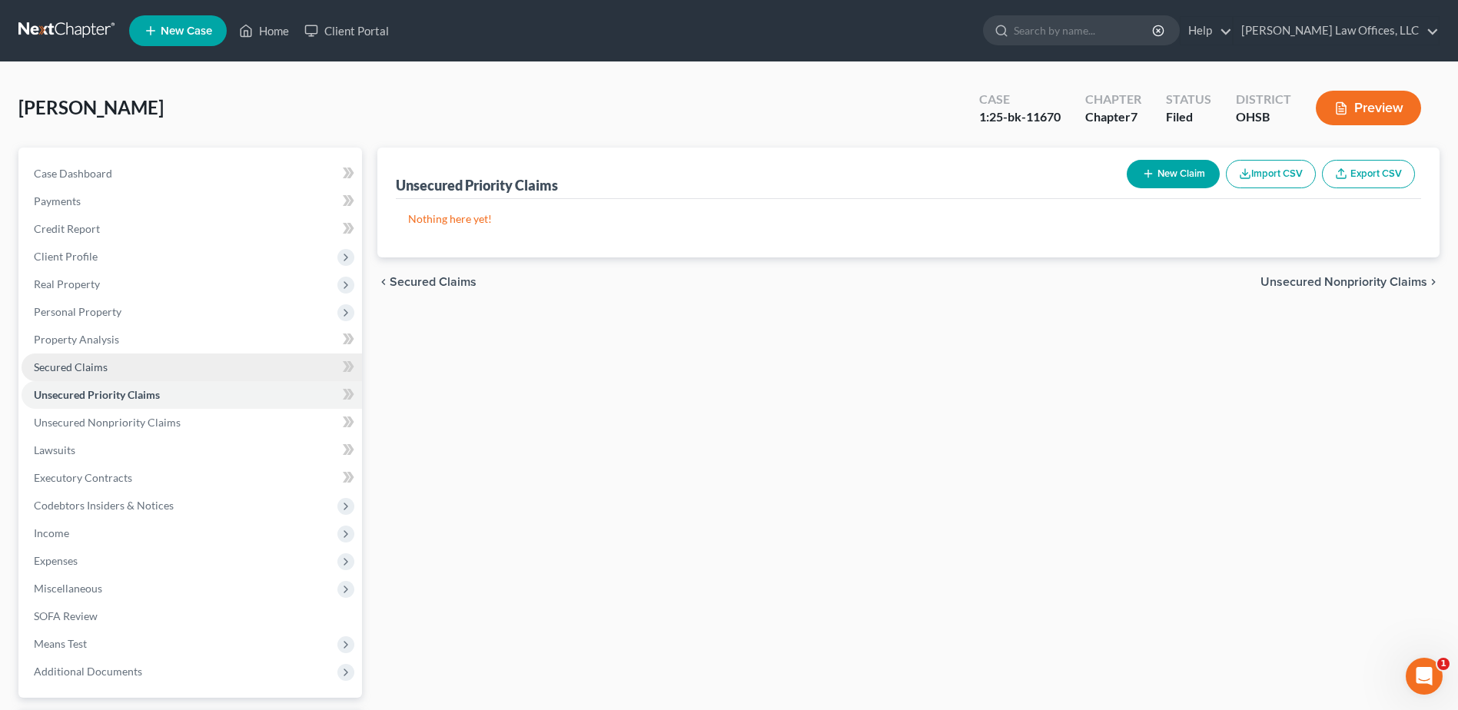
click at [83, 364] on span "Secured Claims" at bounding box center [71, 367] width 74 height 13
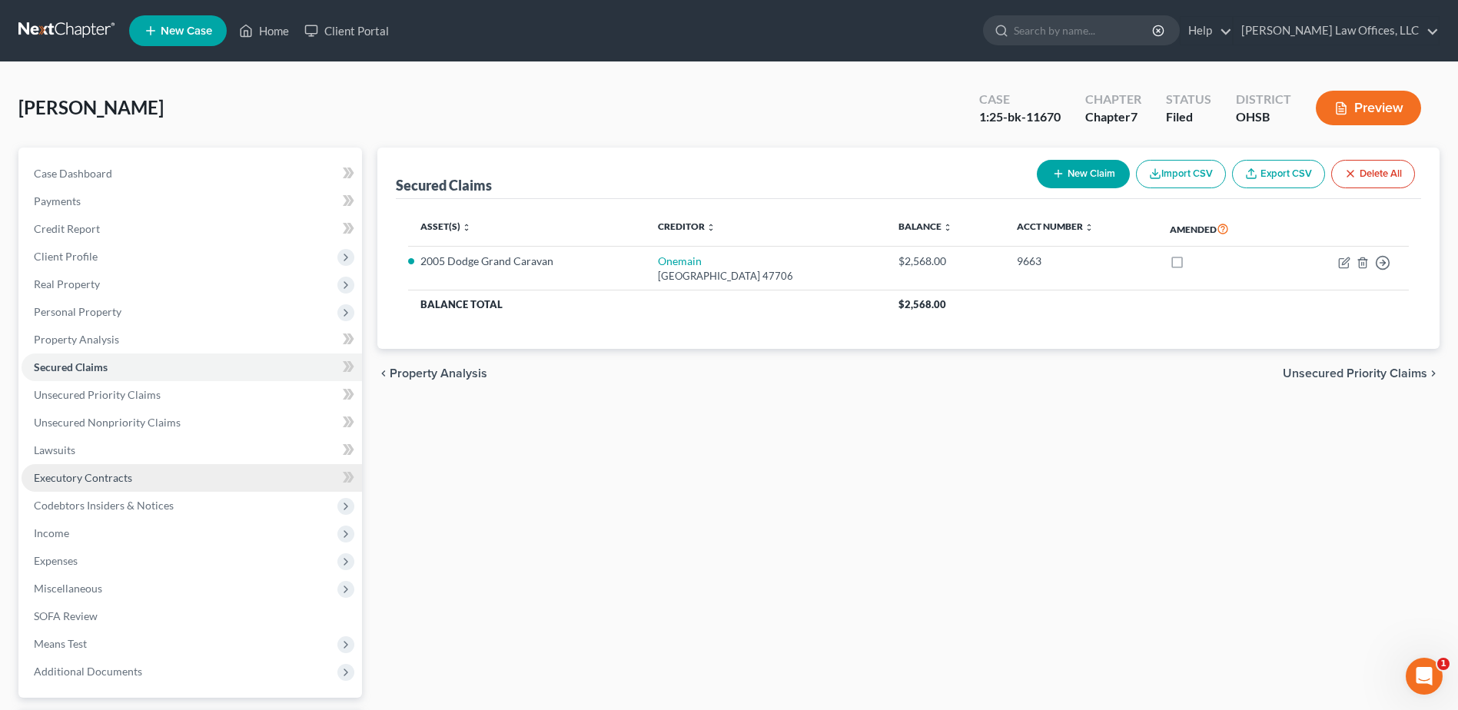
click at [76, 479] on span "Executory Contracts" at bounding box center [83, 477] width 98 height 13
